Goal: Participate in discussion

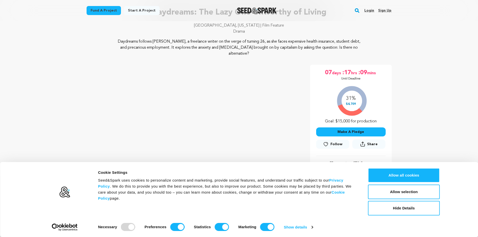
scroll to position [29, 0]
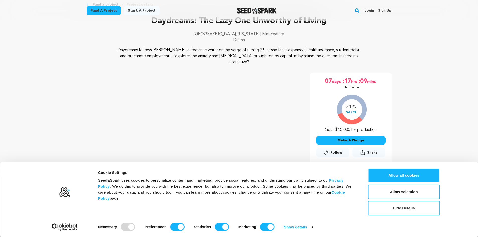
click at [401, 206] on button "Hide Details" at bounding box center [404, 208] width 72 height 15
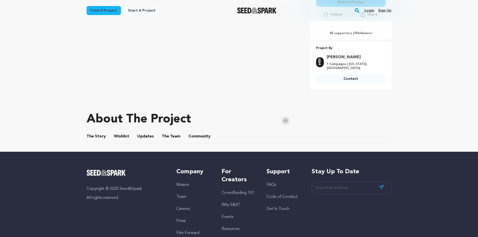
scroll to position [201, 0]
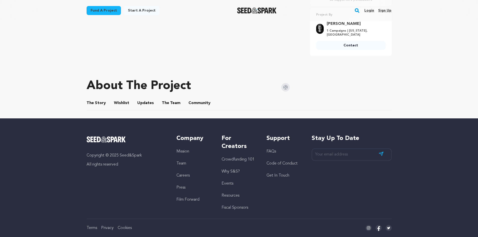
click at [194, 98] on button "Community" at bounding box center [199, 104] width 12 height 12
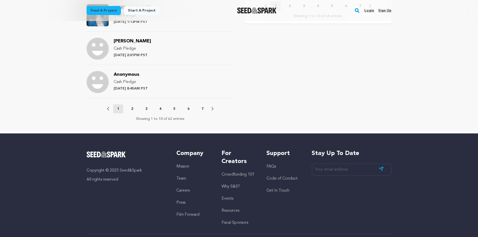
scroll to position [577, 0]
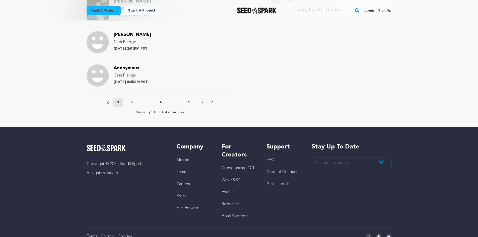
click at [203, 100] on p "7" at bounding box center [202, 102] width 2 height 5
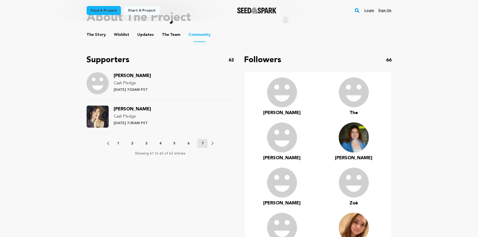
scroll to position [235, 0]
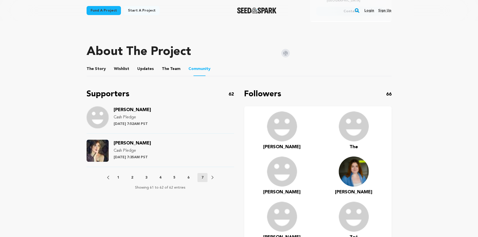
click at [189, 175] on p "6" at bounding box center [188, 177] width 2 height 5
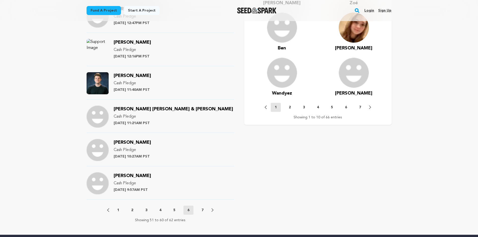
scroll to position [486, 0]
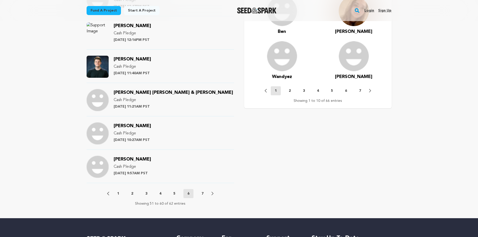
click at [131, 191] on p "2" at bounding box center [132, 193] width 2 height 5
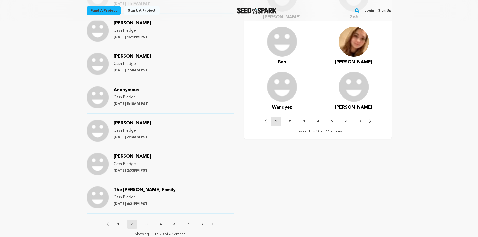
scroll to position [461, 0]
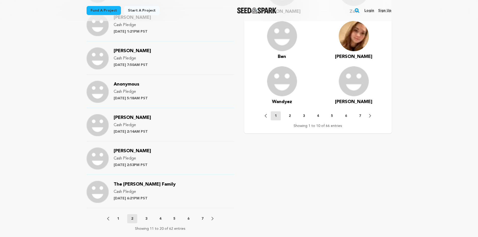
click at [118, 216] on p "1" at bounding box center [118, 218] width 2 height 5
click at [202, 216] on p "7" at bounding box center [202, 218] width 2 height 5
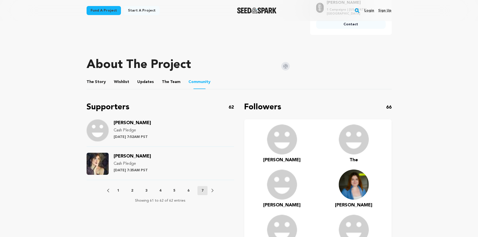
scroll to position [244, 0]
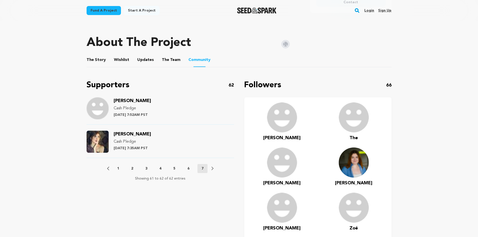
click at [188, 166] on p "6" at bounding box center [188, 168] width 2 height 5
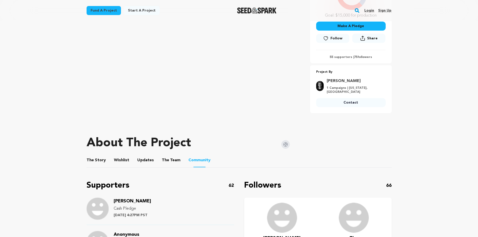
scroll to position [0, 0]
